Goal: Task Accomplishment & Management: Manage account settings

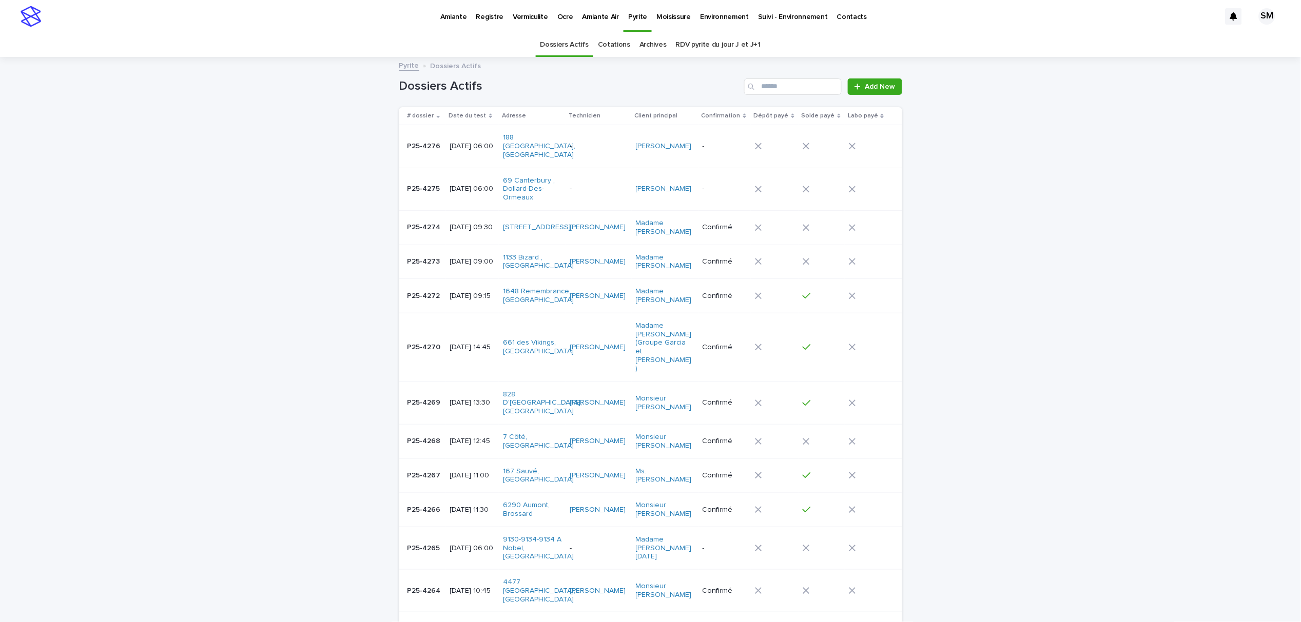
click at [703, 23] on link "Environnement" at bounding box center [724, 16] width 58 height 32
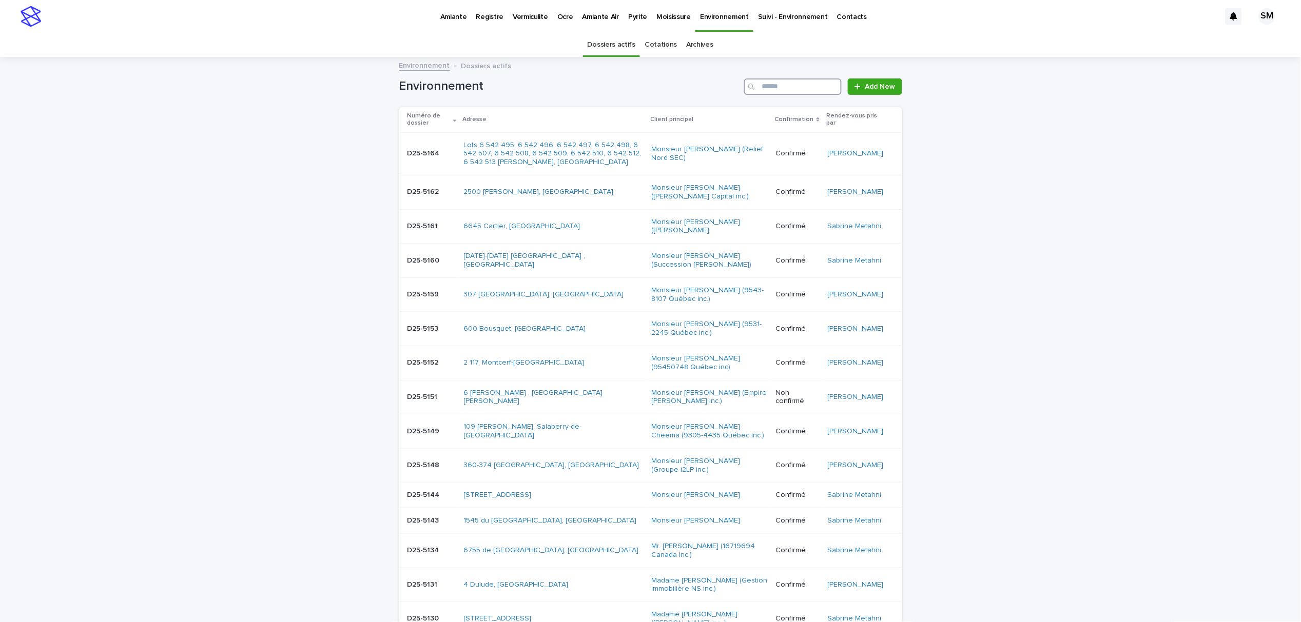
click at [776, 88] on input "Search" at bounding box center [792, 87] width 97 height 16
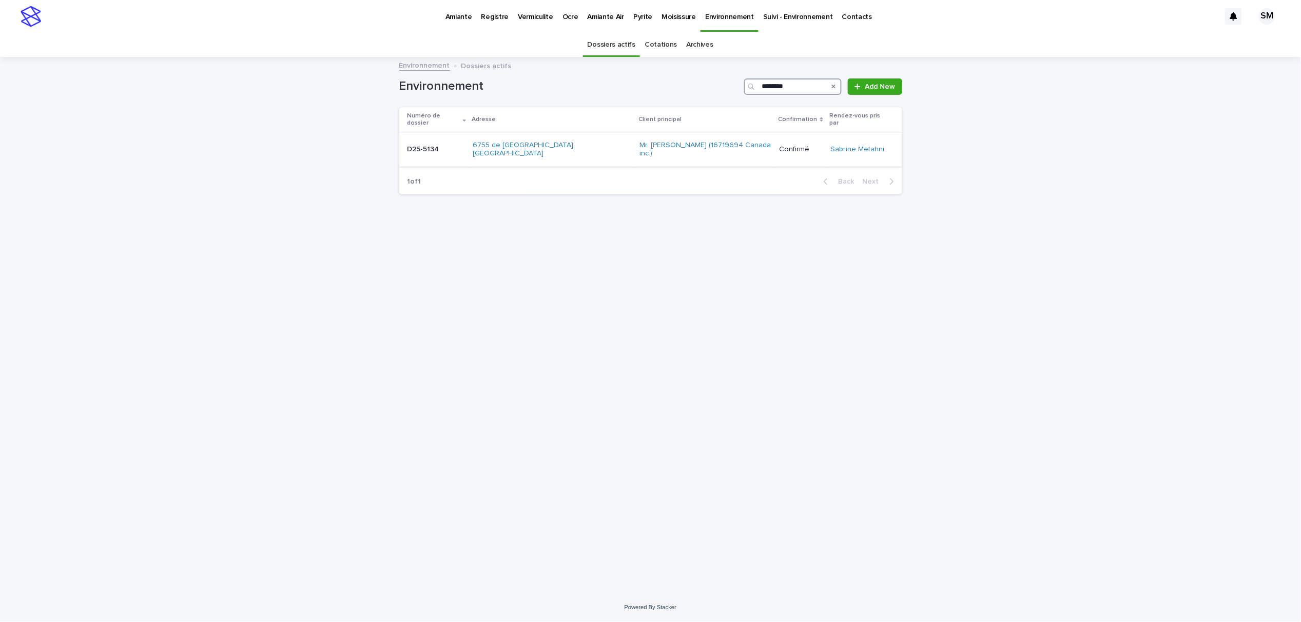
type input "********"
click at [414, 143] on div "D25-5134 D25-5134" at bounding box center [435, 149] width 57 height 17
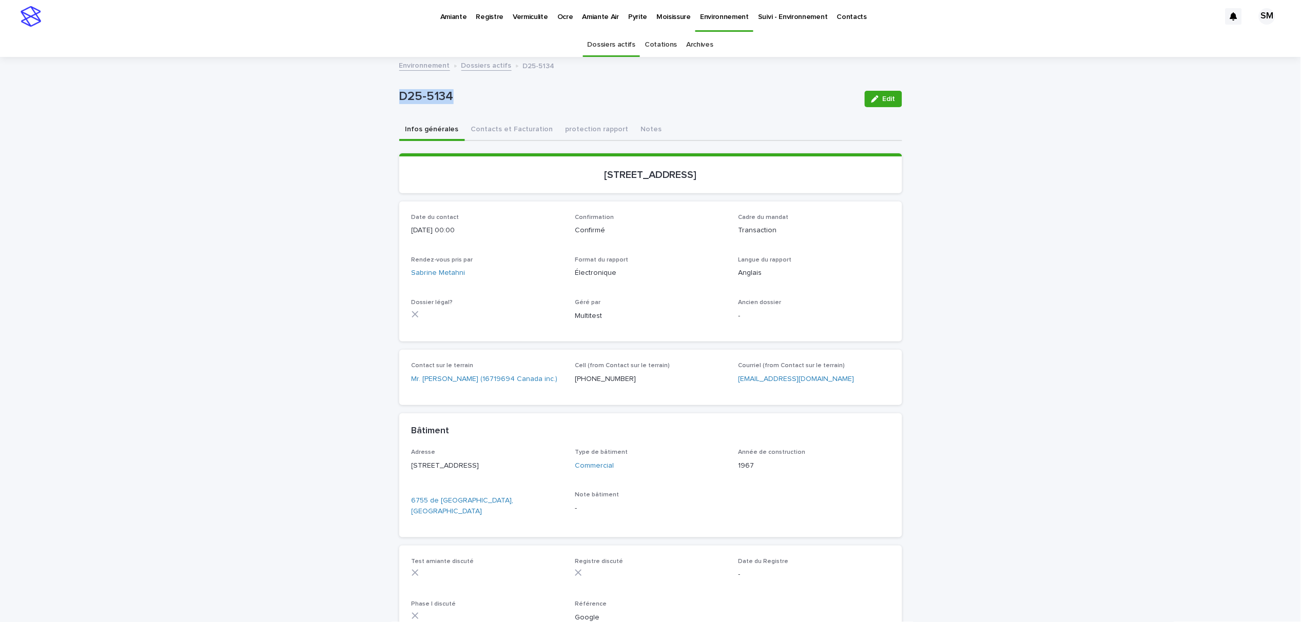
drag, startPoint x: 458, startPoint y: 99, endPoint x: 372, endPoint y: 97, distance: 86.7
click at [372, 97] on div "Loading... Saving… Loading... Saving… D25-5134 Edit D25-5134 Edit Sorry, there …" at bounding box center [650, 381] width 1301 height 646
drag, startPoint x: 627, startPoint y: 171, endPoint x: 618, endPoint y: 177, distance: 10.0
click at [627, 171] on p "6755, chemin de La Côte-de-Liesse, Montréal" at bounding box center [651, 175] width 478 height 12
drag, startPoint x: 611, startPoint y: 170, endPoint x: 697, endPoint y: 174, distance: 86.8
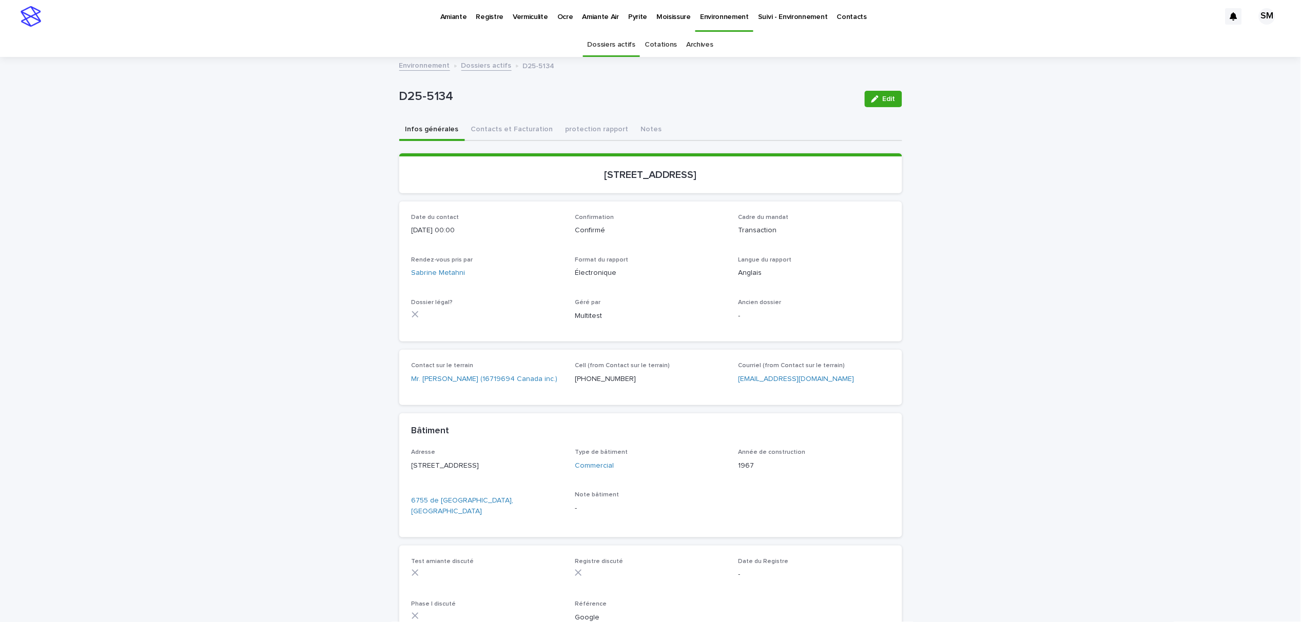
click at [697, 174] on p "6755, chemin de La Côte-de-Liesse, Montréal" at bounding box center [651, 175] width 478 height 12
drag, startPoint x: 608, startPoint y: 172, endPoint x: 703, endPoint y: 175, distance: 95.0
click at [703, 175] on p "6755, chemin de La Côte-de-Liesse, Montréal" at bounding box center [651, 175] width 478 height 12
copy p "de La Côte-de-Liesse"
drag, startPoint x: 488, startPoint y: 126, endPoint x: 487, endPoint y: 134, distance: 7.8
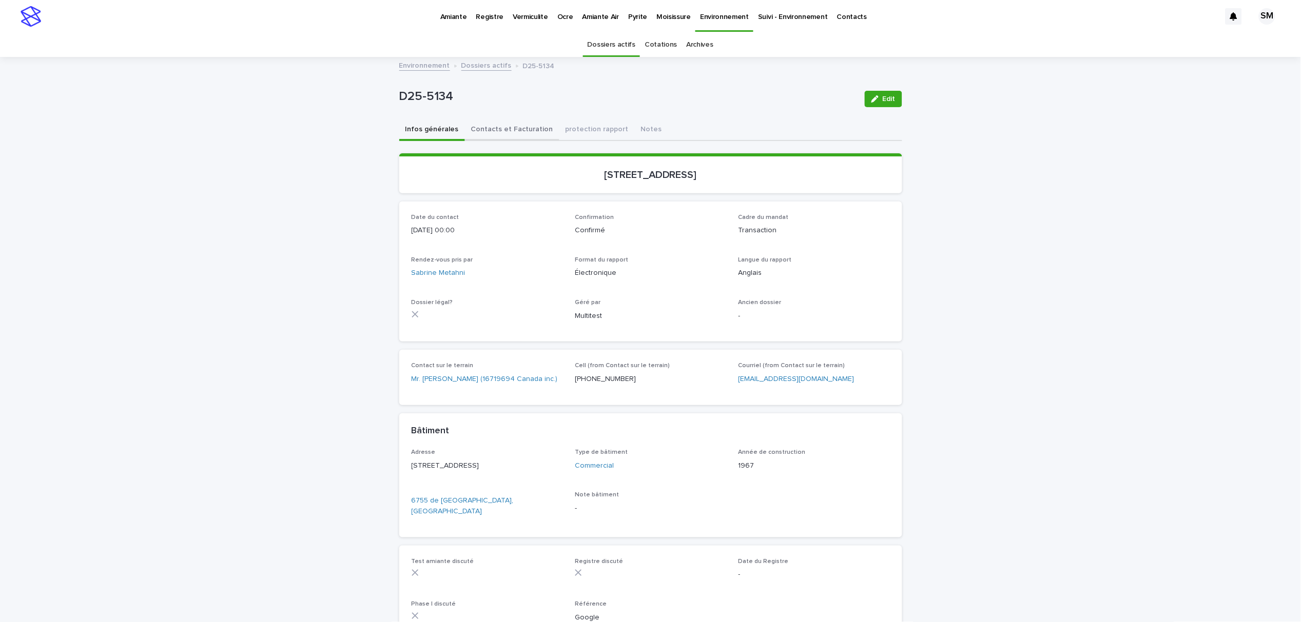
click at [488, 126] on button "Contacts et Facturation" at bounding box center [512, 131] width 94 height 22
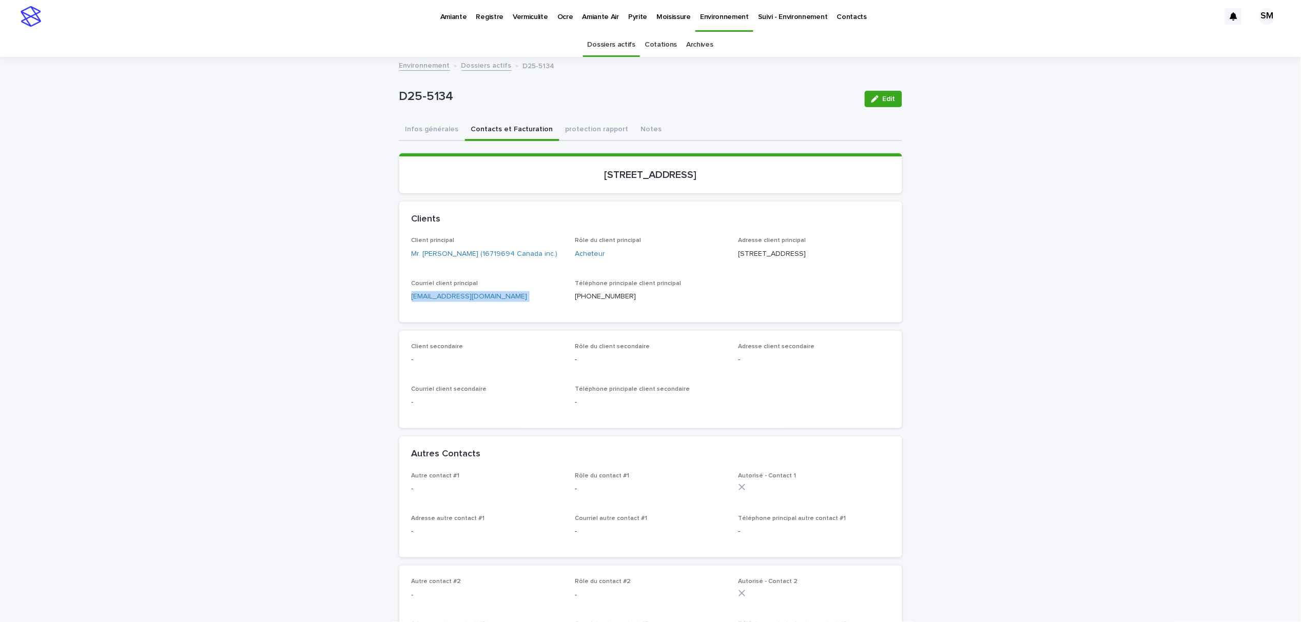
drag, startPoint x: 505, startPoint y: 312, endPoint x: 414, endPoint y: 311, distance: 90.8
copy p "magictoor1@yahoo.com"
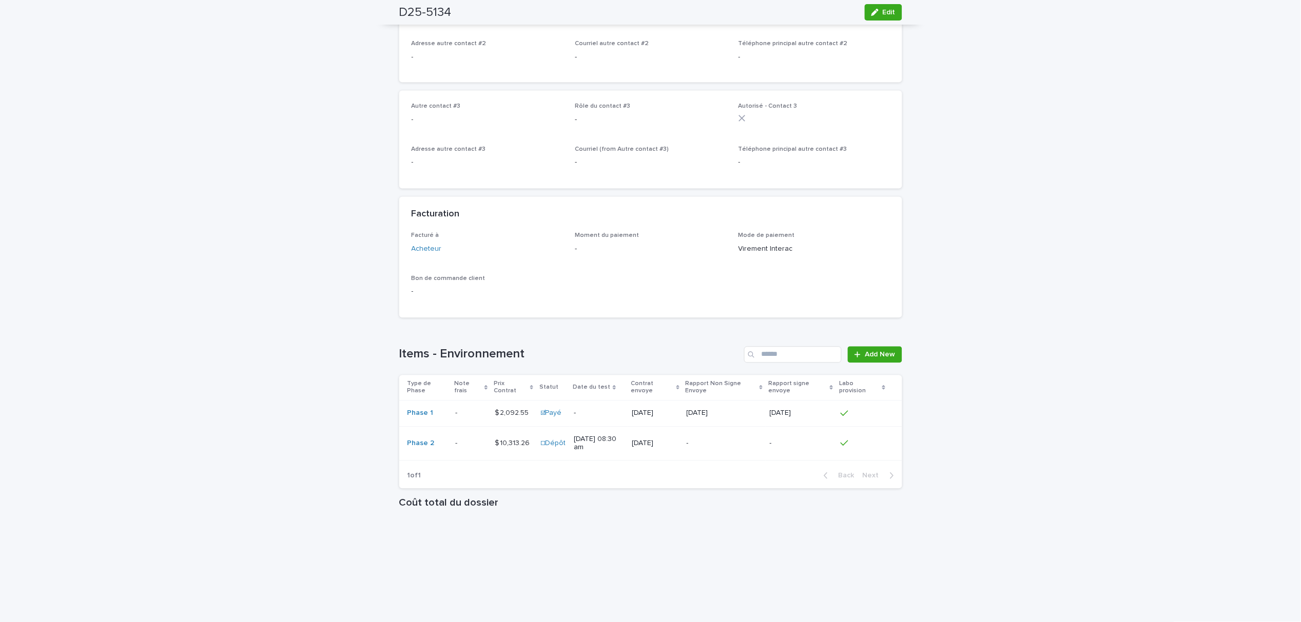
scroll to position [716, 0]
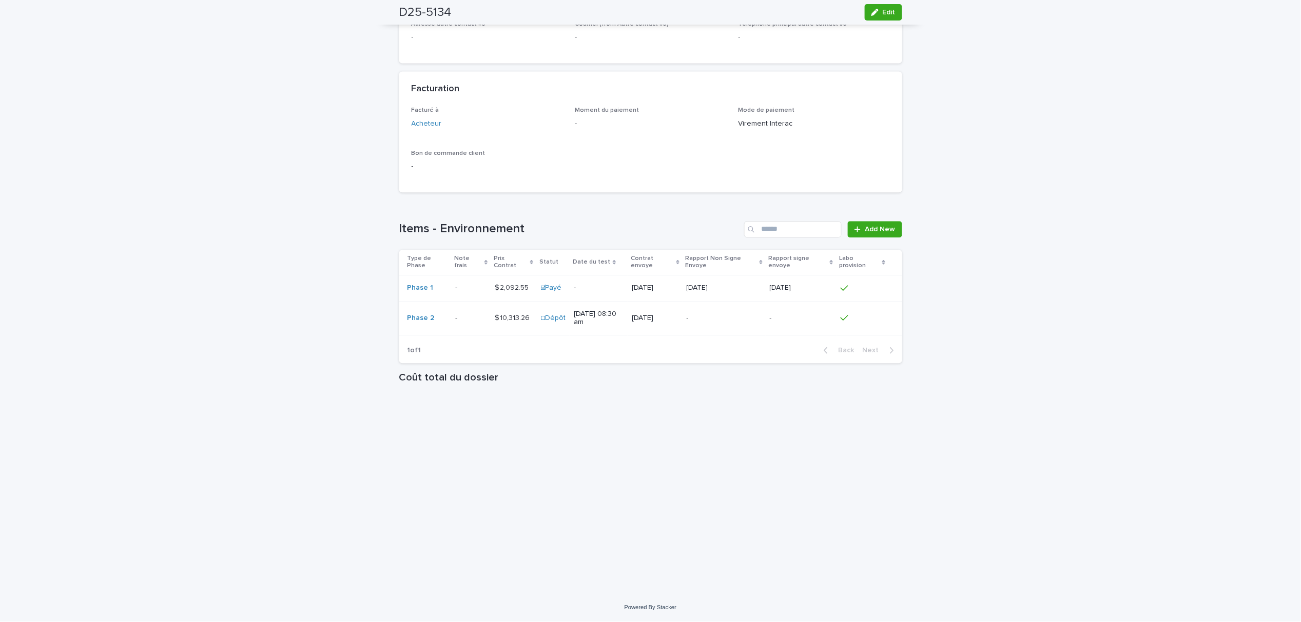
click at [456, 324] on div "- -" at bounding box center [470, 318] width 31 height 17
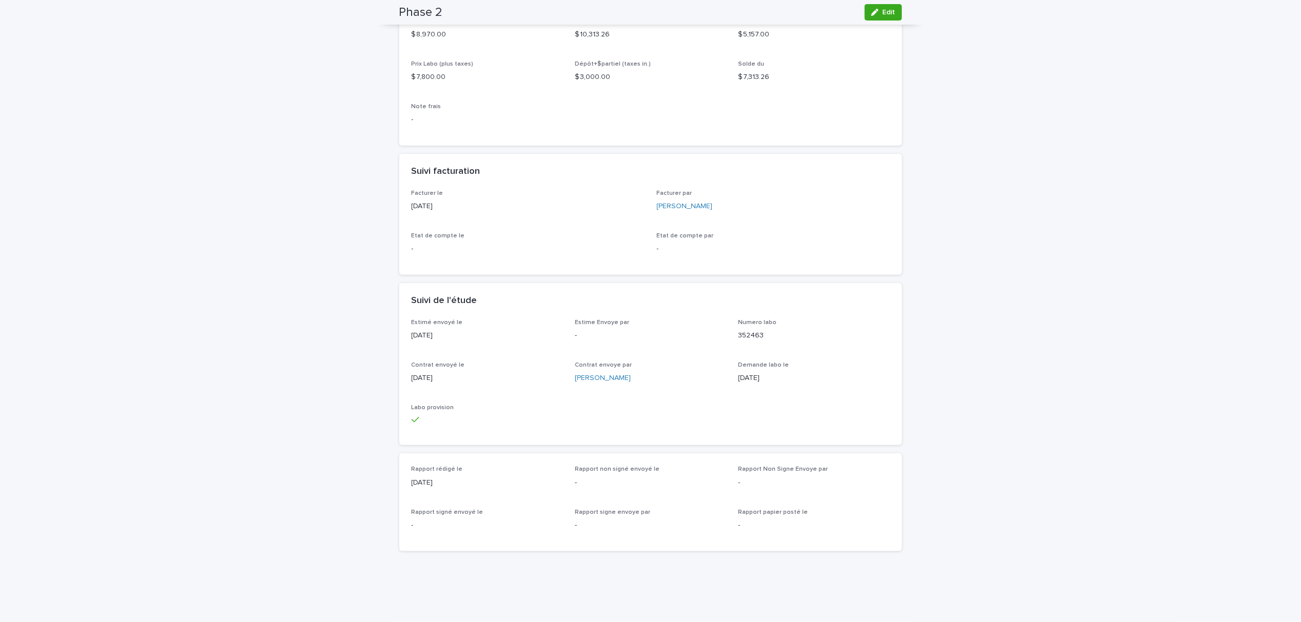
scroll to position [185, 0]
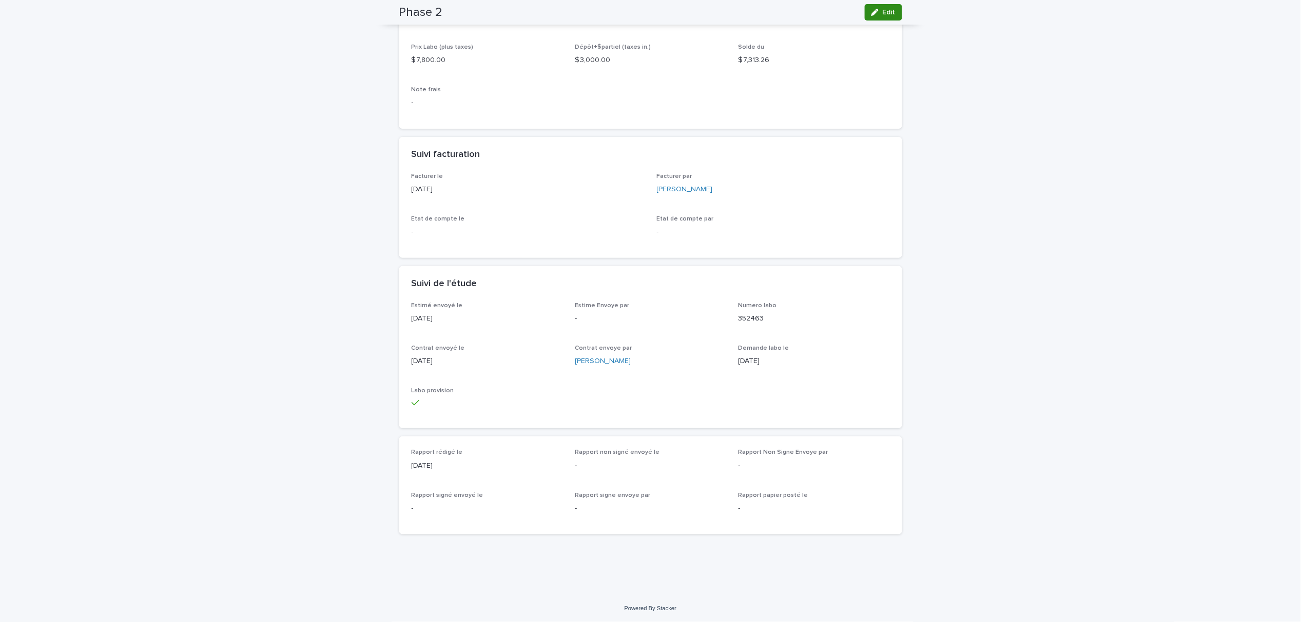
click at [883, 14] on span "Edit" at bounding box center [889, 12] width 13 height 7
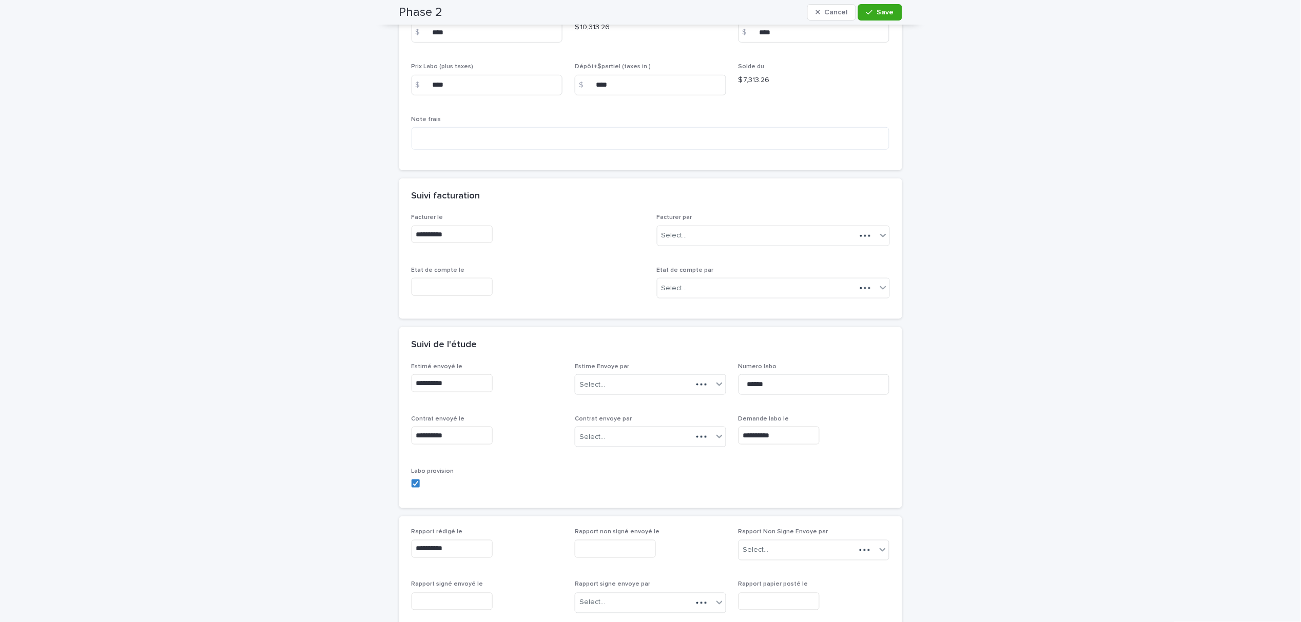
scroll to position [236, 0]
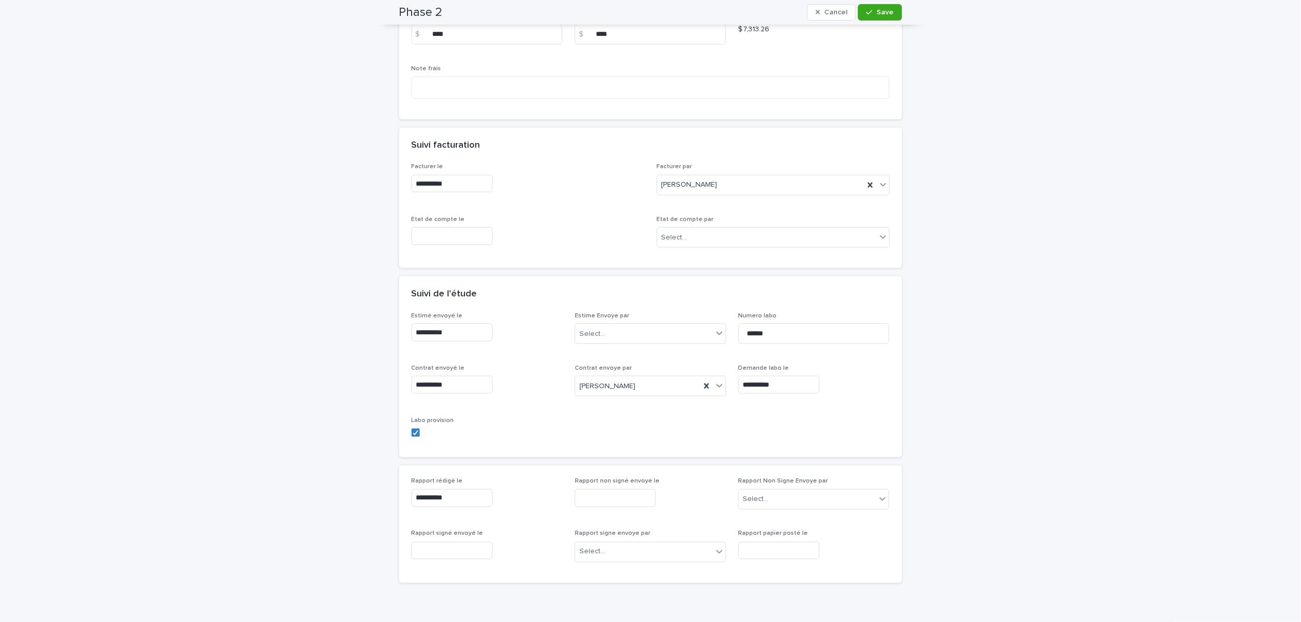
click at [622, 499] on input "text" at bounding box center [615, 499] width 81 height 18
click at [625, 412] on div "15" at bounding box center [621, 415] width 14 height 14
type input "**********"
click at [752, 490] on div "Rapport Non Signe Envoye par Select..." at bounding box center [813, 498] width 151 height 40
click at [754, 498] on div "Select..." at bounding box center [756, 500] width 26 height 11
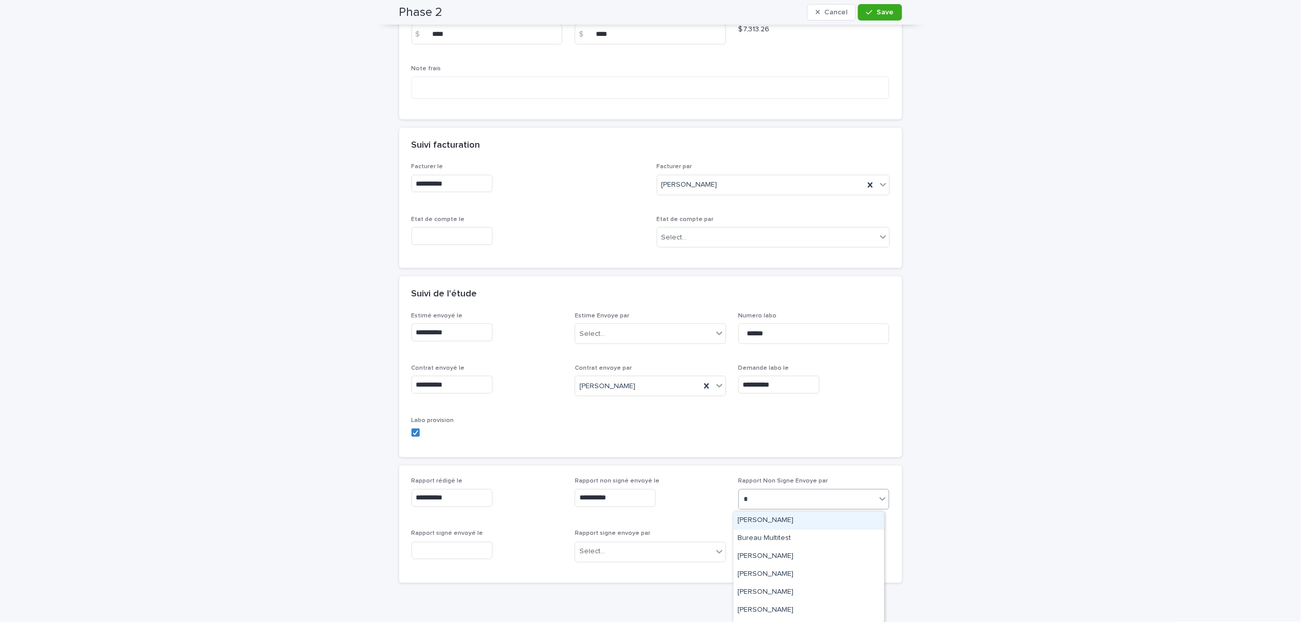
type input "**"
click at [774, 541] on div "Sabrine Metahni" at bounding box center [809, 539] width 150 height 18
click at [866, 18] on button "Save" at bounding box center [880, 12] width 44 height 16
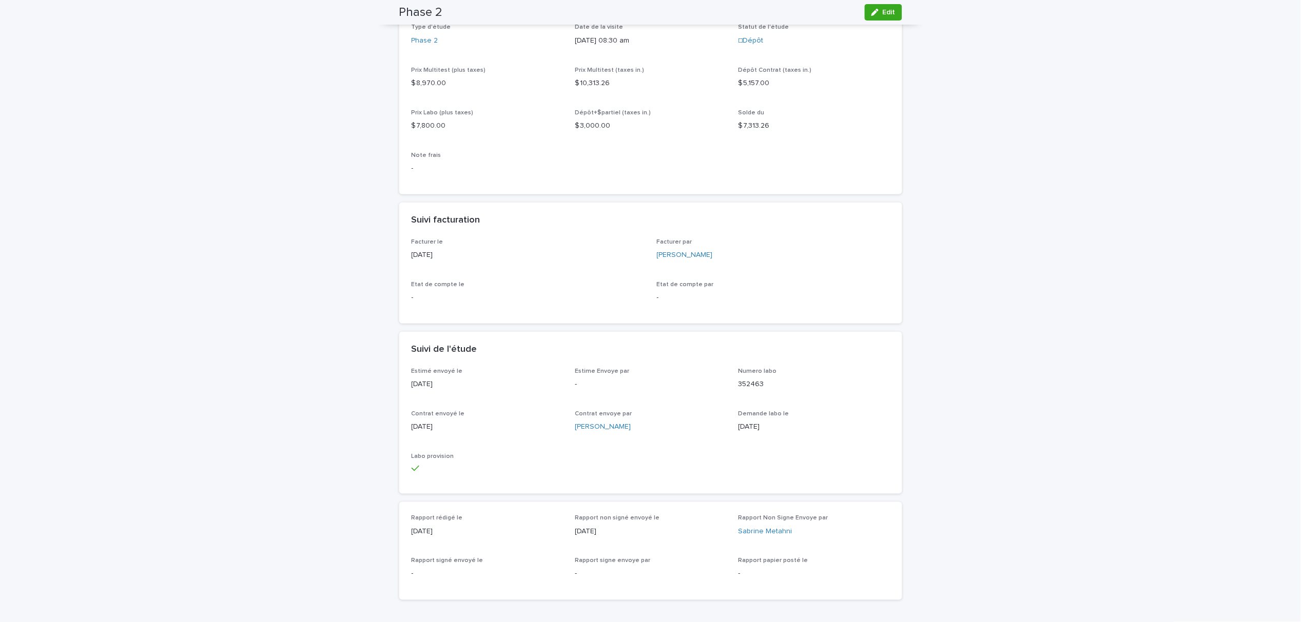
scroll to position [0, 0]
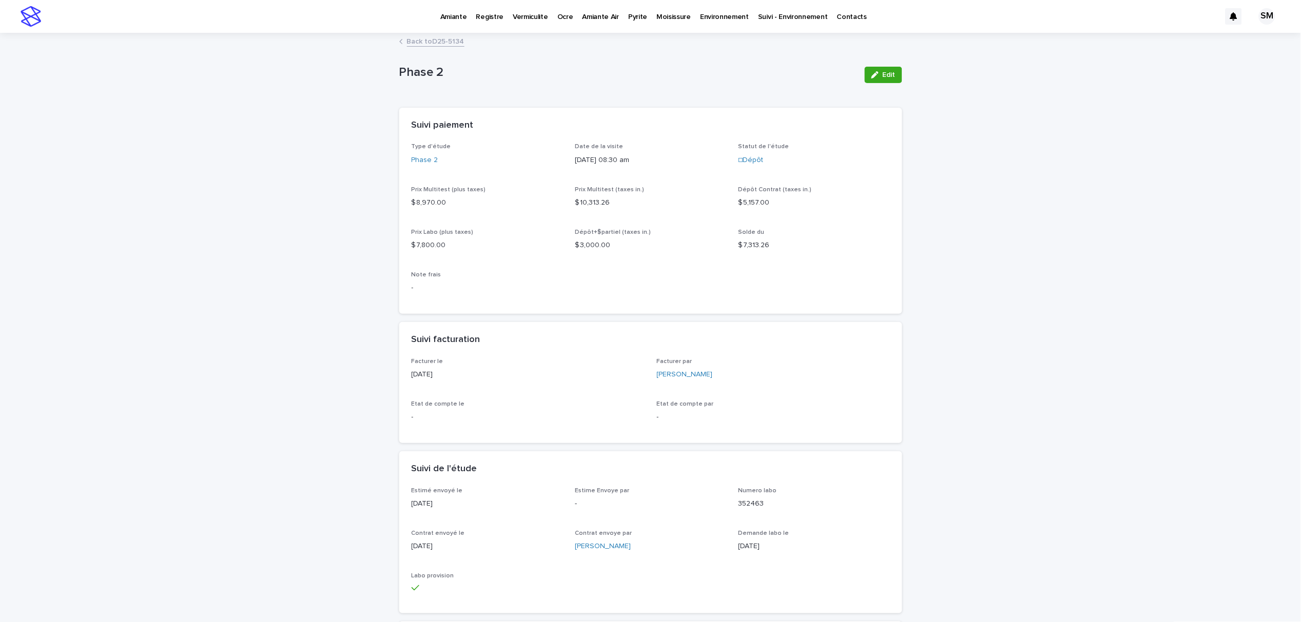
click at [430, 46] on link "Back to D25-5134" at bounding box center [435, 41] width 57 height 12
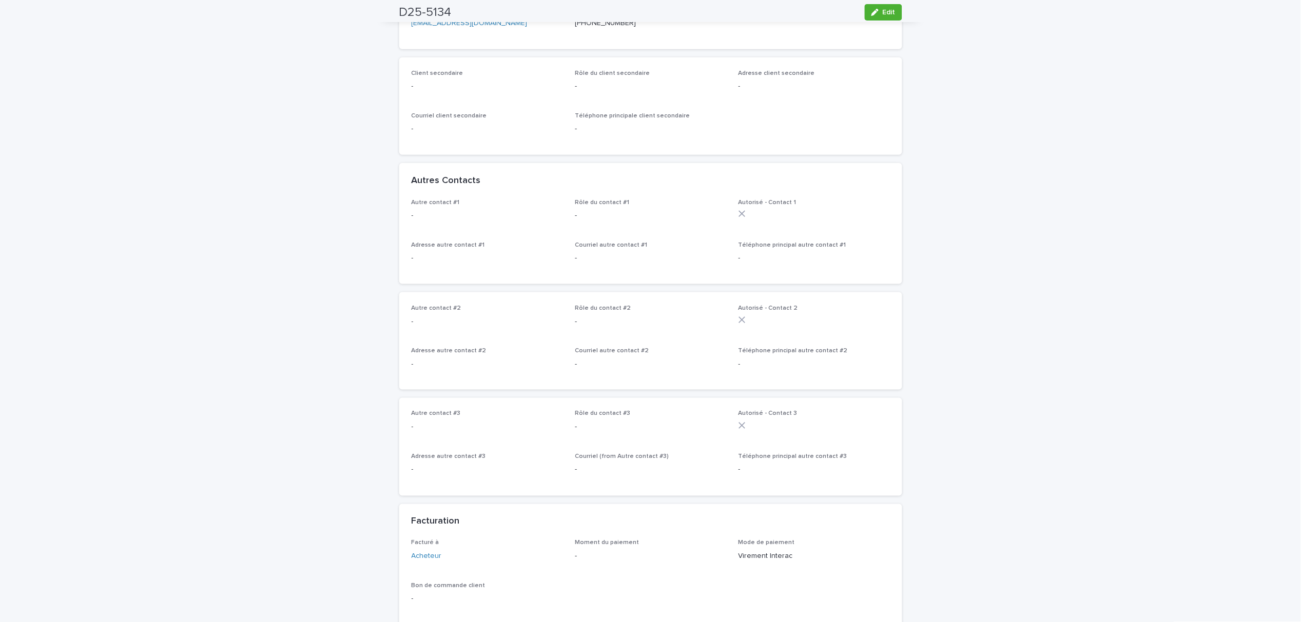
scroll to position [616, 0]
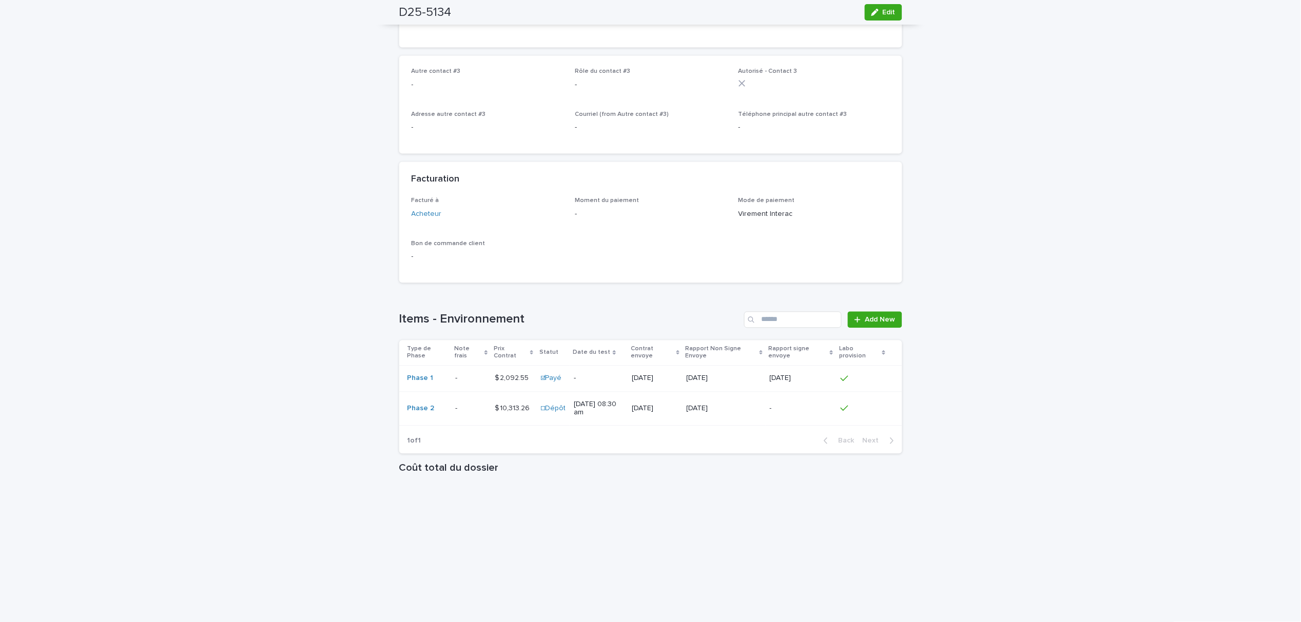
click at [468, 414] on p at bounding box center [470, 409] width 31 height 9
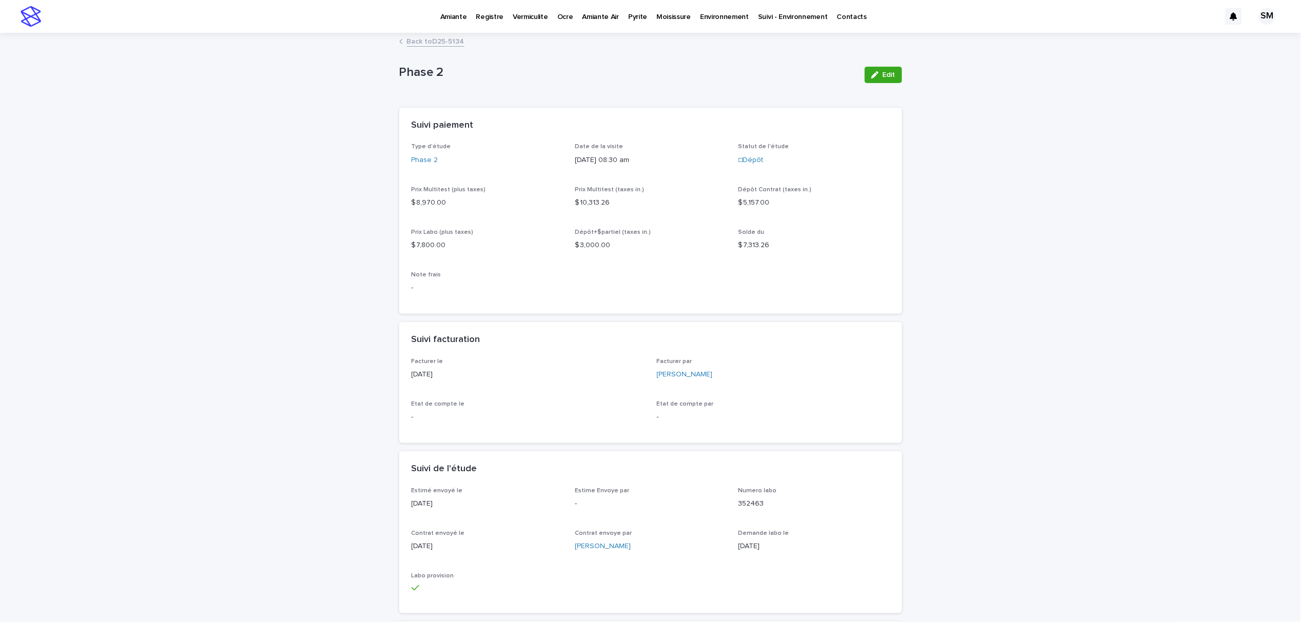
click at [712, 14] on p "Environnement" at bounding box center [724, 11] width 49 height 22
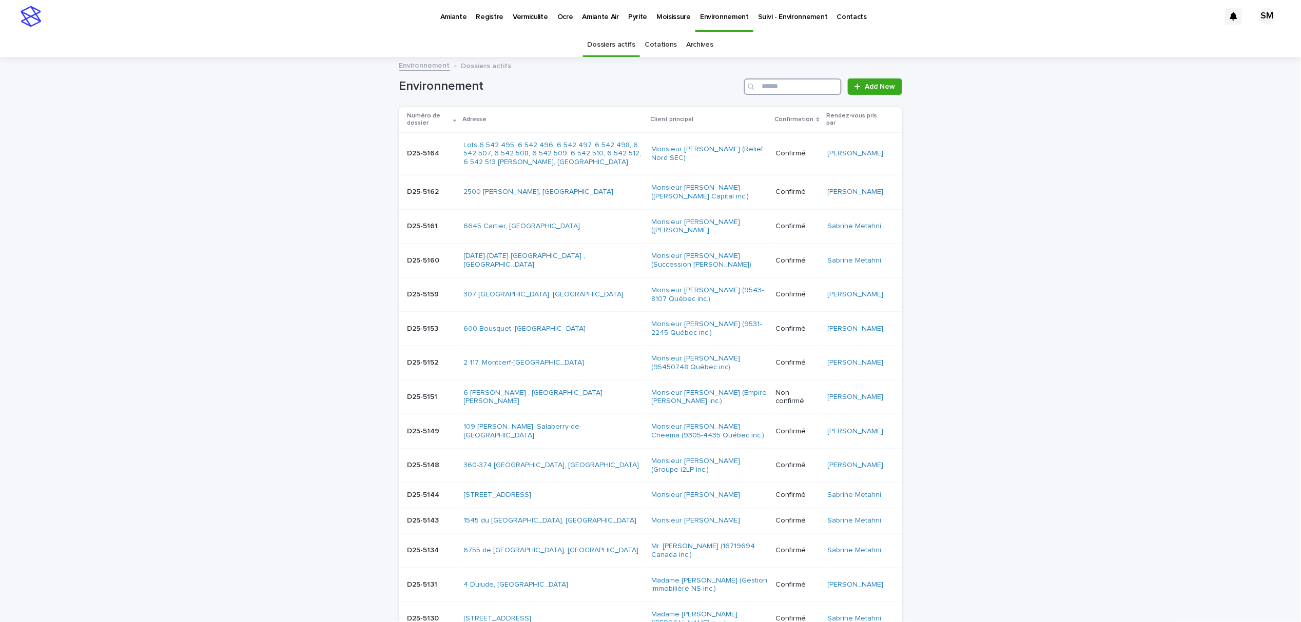
click at [763, 85] on input "Search" at bounding box center [792, 87] width 97 height 16
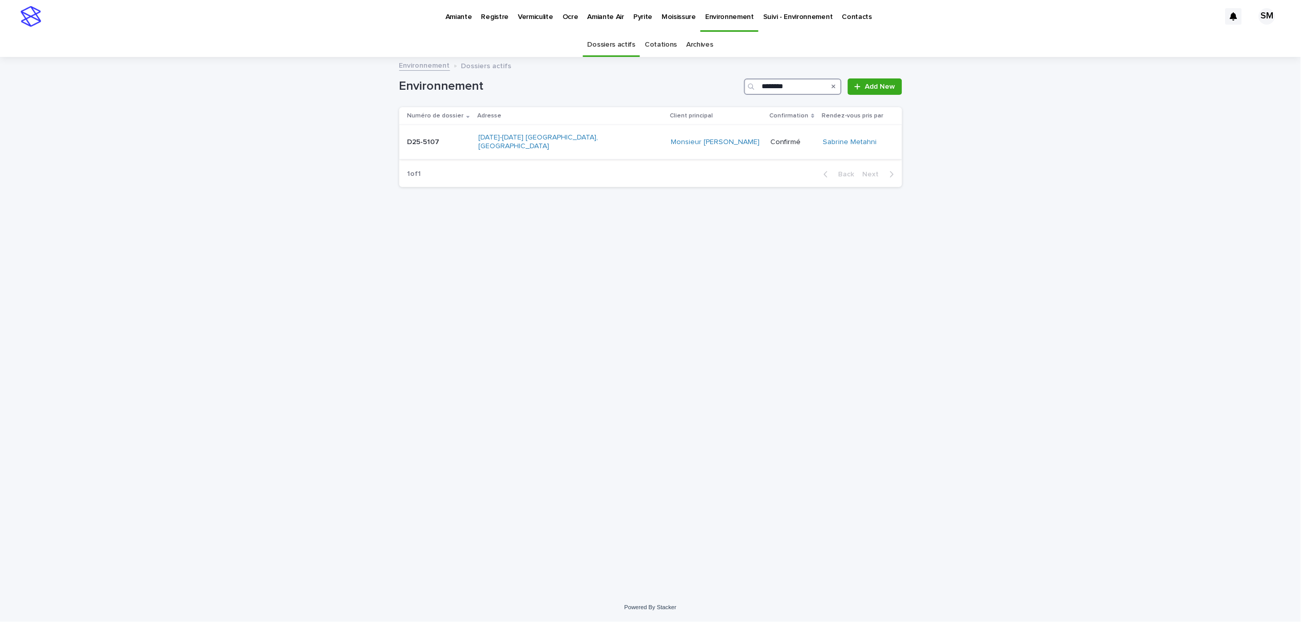
type input "********"
click at [434, 143] on div "D25-5107 D25-5107" at bounding box center [438, 142] width 63 height 17
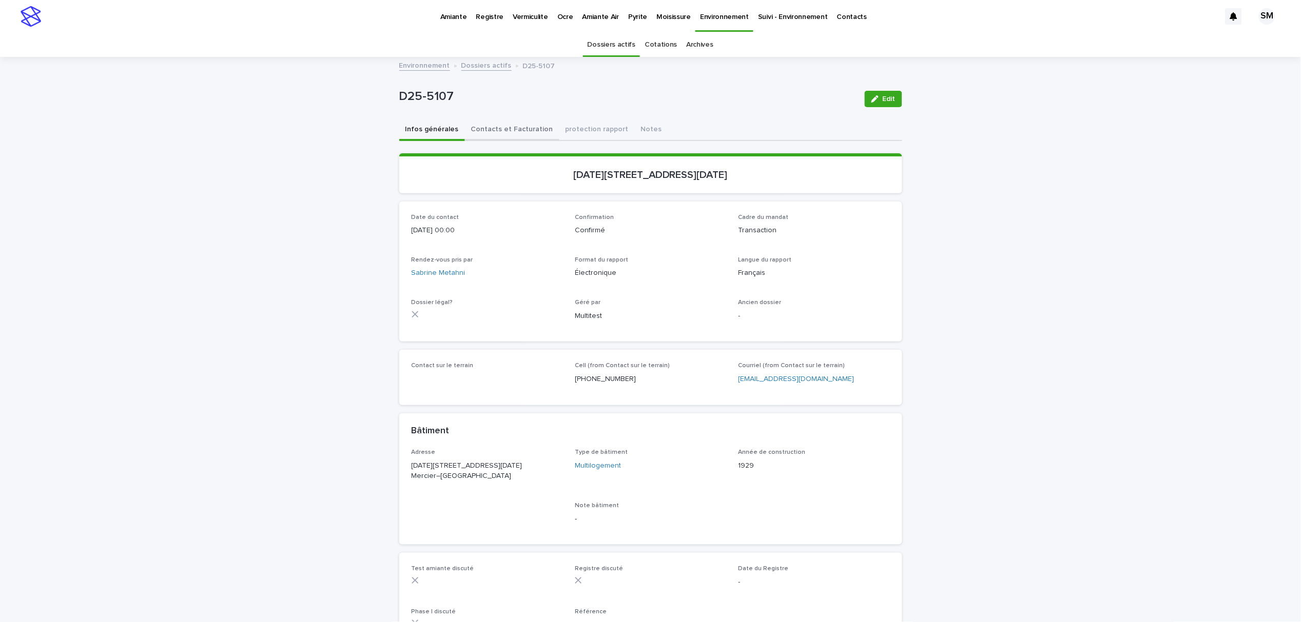
click at [491, 131] on button "Contacts et Facturation" at bounding box center [512, 131] width 94 height 22
